Goal: Transaction & Acquisition: Download file/media

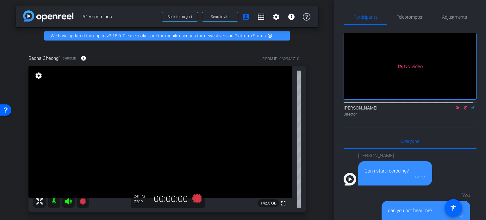
click at [463, 105] on icon at bounding box center [465, 107] width 5 height 4
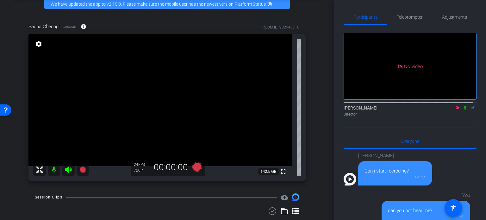
click at [328, 113] on div "arrow_back PG Recordings Back to project Send invite account_box grid_on settin…" at bounding box center [167, 78] width 334 height 220
click at [452, 15] on span "Adjustments" at bounding box center [454, 17] width 25 height 4
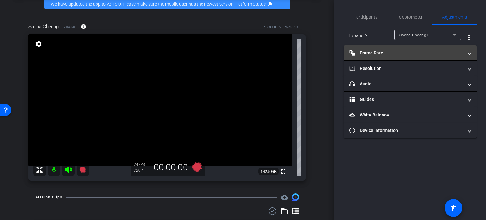
click at [432, 50] on mat-panel-title "Frame Rate Frame Rate" at bounding box center [406, 53] width 114 height 7
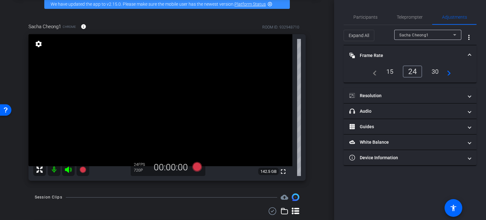
click at [434, 72] on div "30" at bounding box center [435, 71] width 17 height 11
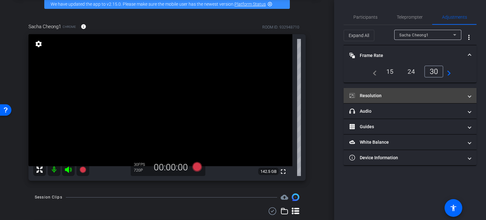
click at [421, 93] on mat-panel-title "Resolution" at bounding box center [406, 95] width 114 height 7
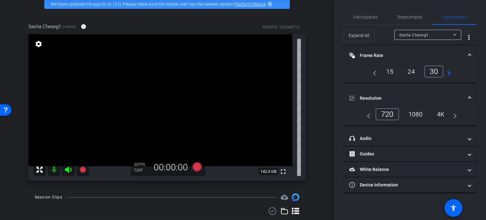
click at [417, 115] on div "1080" at bounding box center [416, 114] width 24 height 11
click at [316, 118] on div "arrow_back PG Recordings Back to project Send invite account_box grid_on settin…" at bounding box center [167, 78] width 334 height 220
click at [370, 15] on span "Participants" at bounding box center [365, 17] width 24 height 4
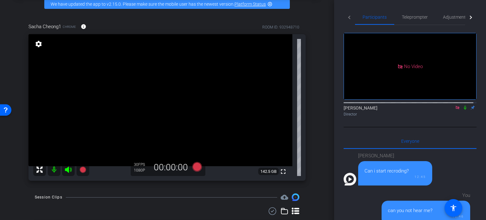
click at [313, 129] on div "Sacha Cheong1 Chrome info ROOM ID: 932948710 fullscreen settings 142.5 GB 30 FP…" at bounding box center [167, 100] width 303 height 174
click at [193, 167] on icon at bounding box center [196, 166] width 9 height 9
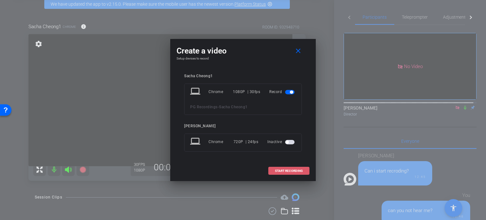
click at [274, 170] on span at bounding box center [289, 170] width 41 height 15
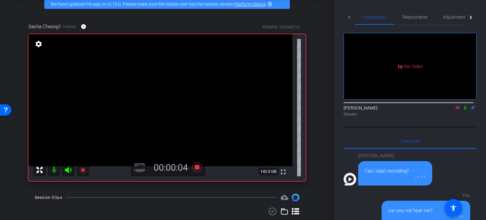
click at [463, 105] on icon at bounding box center [465, 107] width 5 height 4
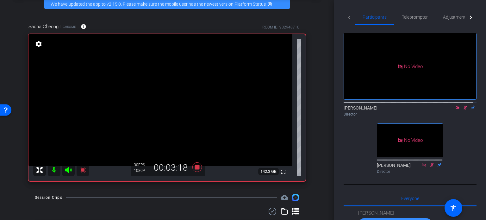
click at [310, 62] on div "Sacha Cheong1 Chrome info ROOM ID: 932948710 fullscreen settings 142.3 GB 30 FP…" at bounding box center [167, 100] width 303 height 175
click at [195, 168] on icon at bounding box center [196, 166] width 9 height 9
click at [463, 105] on icon at bounding box center [465, 107] width 5 height 4
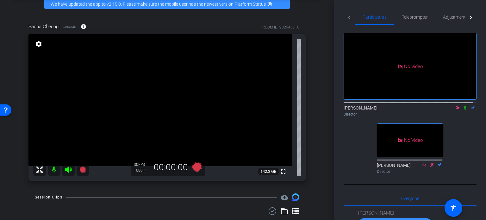
click at [316, 138] on div "arrow_back PG Recordings Back to project Send invite account_box grid_on settin…" at bounding box center [167, 78] width 334 height 220
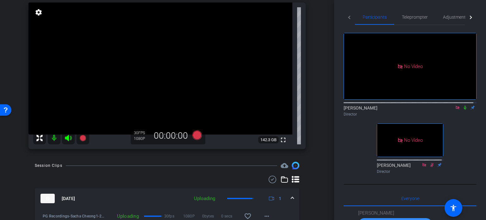
scroll to position [95, 0]
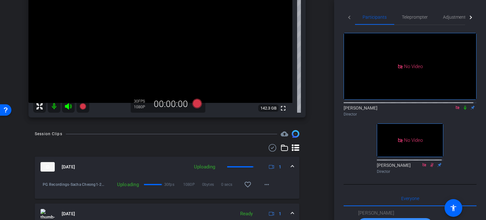
click at [316, 137] on div "arrow_back PG Recordings Back to project Send invite account_box grid_on settin…" at bounding box center [167, 110] width 334 height 220
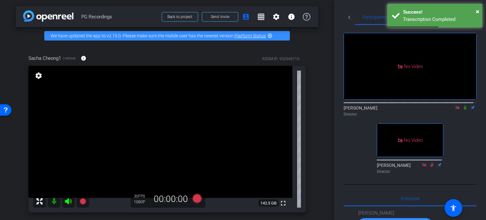
scroll to position [63, 0]
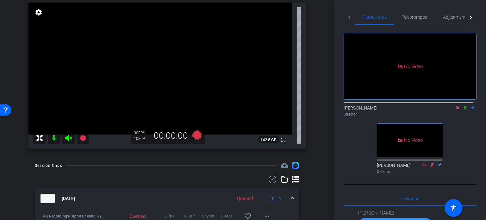
click at [186, 177] on div at bounding box center [167, 180] width 265 height 8
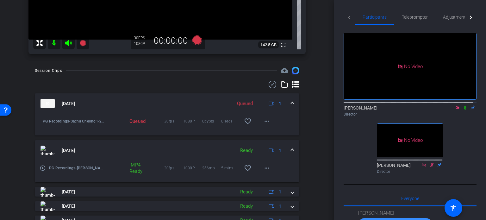
scroll to position [95, 0]
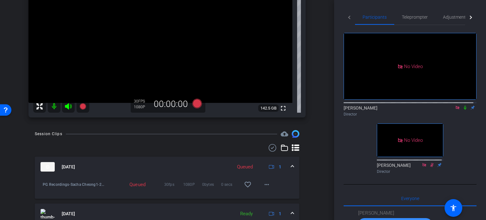
click at [190, 149] on div at bounding box center [167, 148] width 265 height 8
click at [263, 184] on mat-icon "more_horiz" at bounding box center [267, 185] width 8 height 8
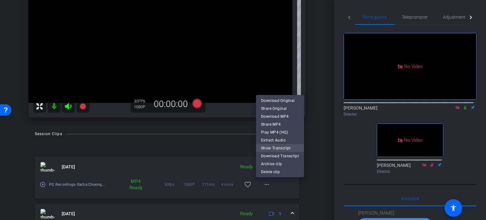
scroll to position [54, 0]
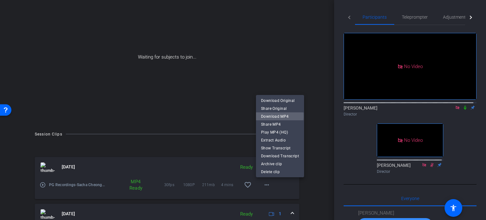
click at [278, 116] on span "Download MP4" at bounding box center [280, 116] width 38 height 8
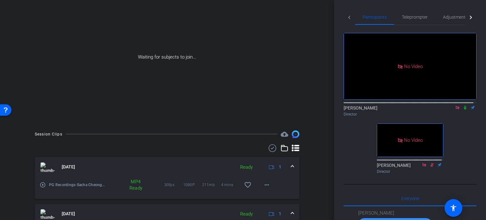
click at [354, 152] on div "No Video [GEOGRAPHIC_DATA], [PERSON_NAME] Director No Video [PERSON_NAME] Direc…" at bounding box center [410, 100] width 133 height 151
click at [327, 133] on div "arrow_back PG Recordings Back to project Send invite account_box grid_on settin…" at bounding box center [167, 56] width 334 height 220
